Goal: Register for event/course

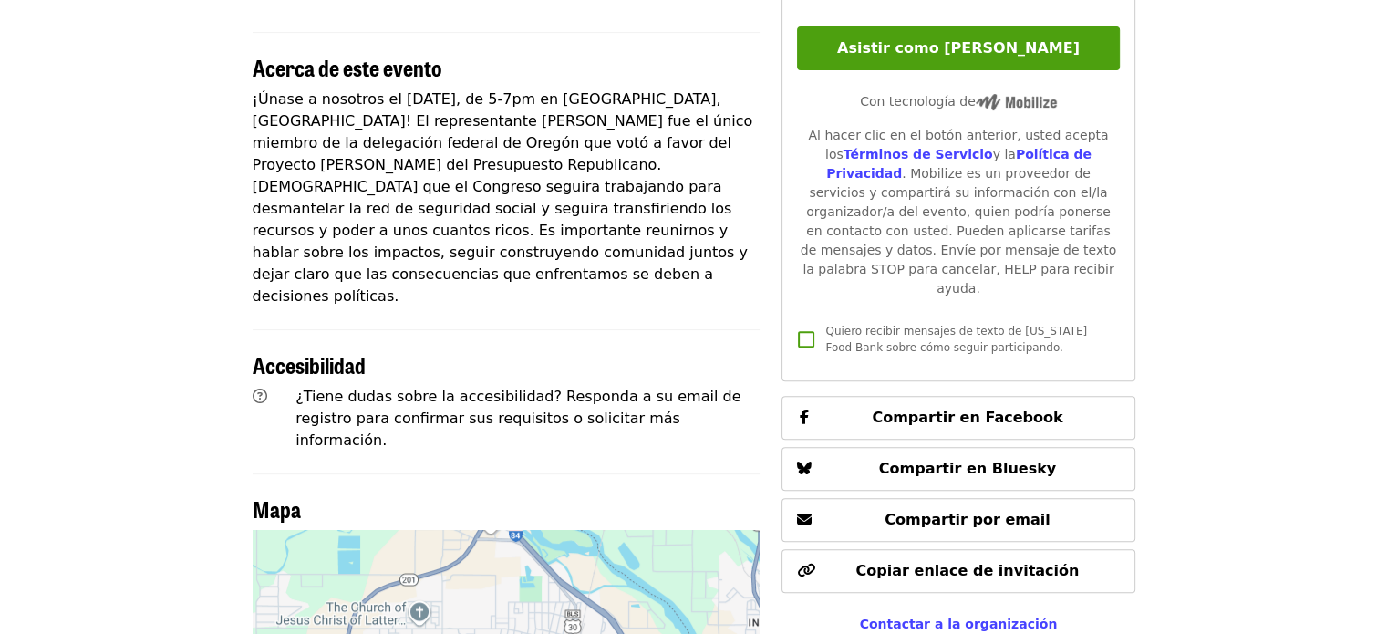
scroll to position [365, 0]
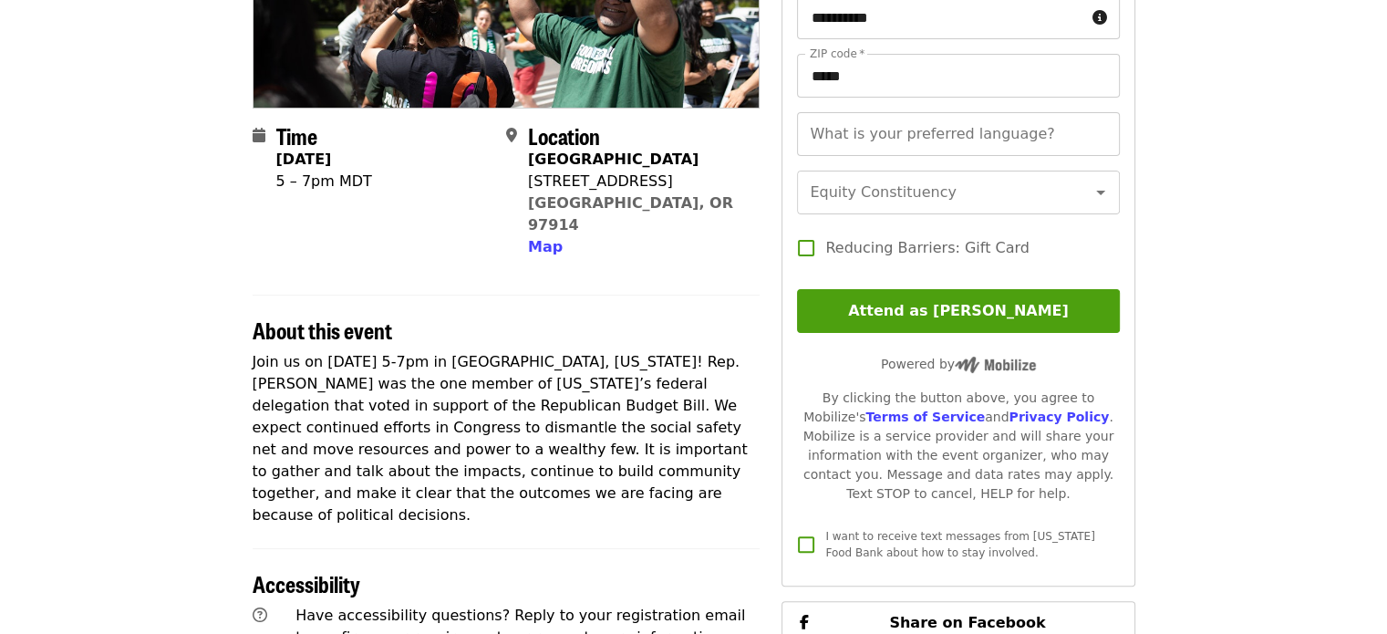
scroll to position [365, 0]
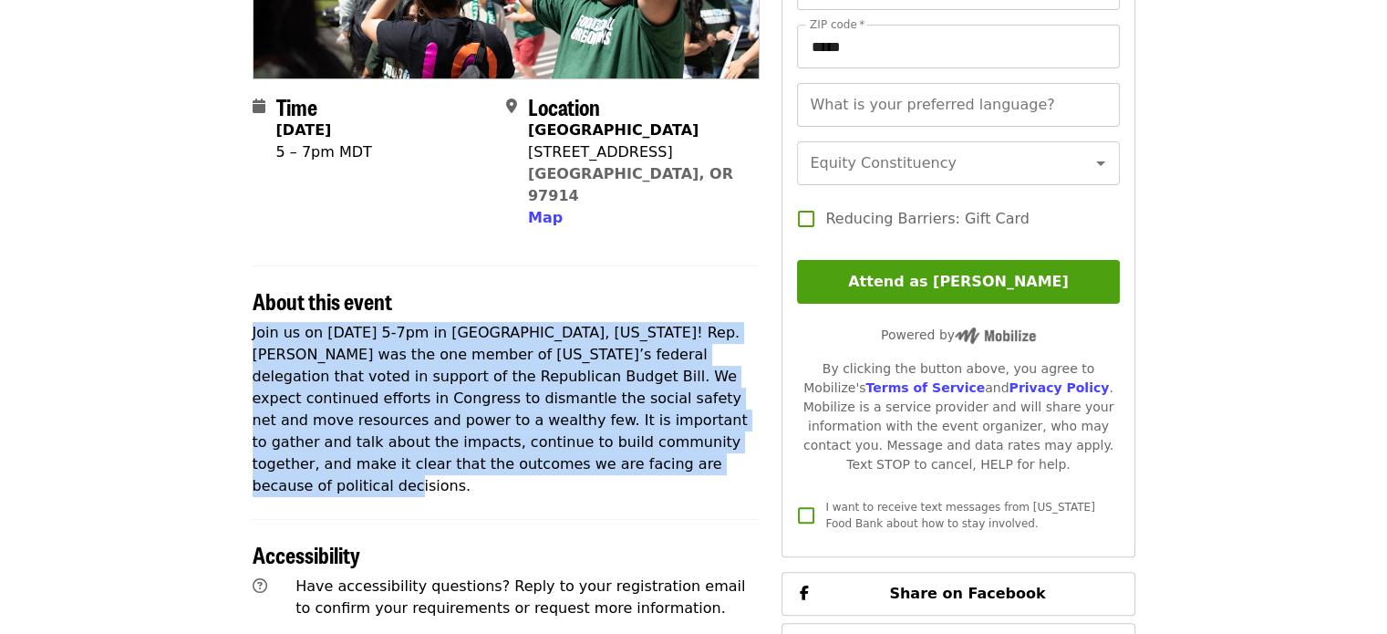
drag, startPoint x: 234, startPoint y: 312, endPoint x: 465, endPoint y: 441, distance: 265.0
click at [465, 441] on article "Hunger Is A Policy Choice Gathering [ Edit event ] Community Event Time [DATE] …" at bounding box center [693, 426] width 1387 height 1423
copy p "Join us on [DATE] 5-7pm in [GEOGRAPHIC_DATA], [US_STATE]! Rep. [PERSON_NAME] wa…"
